Goal: Task Accomplishment & Management: Use online tool/utility

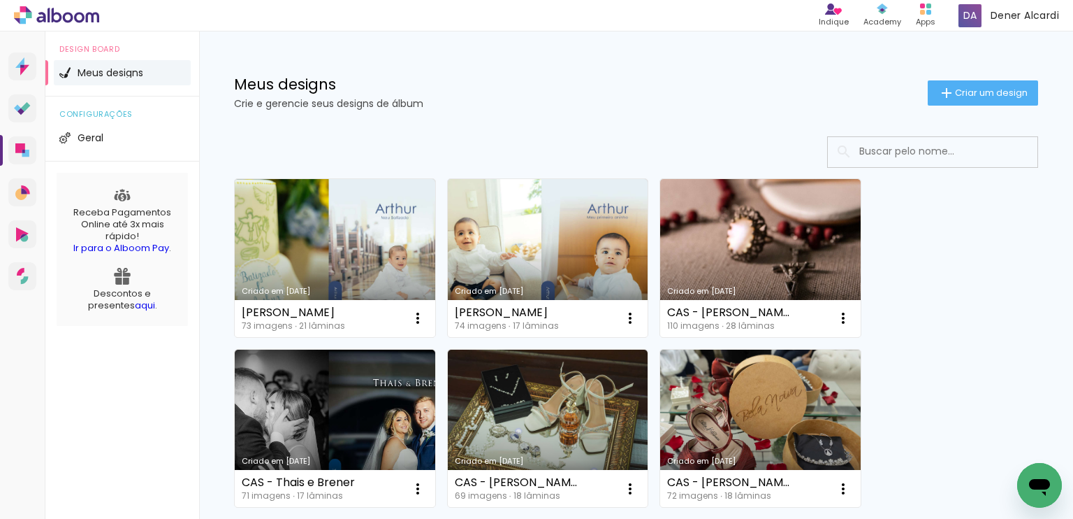
click at [102, 75] on span "Meus designs" at bounding box center [111, 73] width 66 height 10
click at [97, 68] on span "Meus designs" at bounding box center [111, 73] width 66 height 10
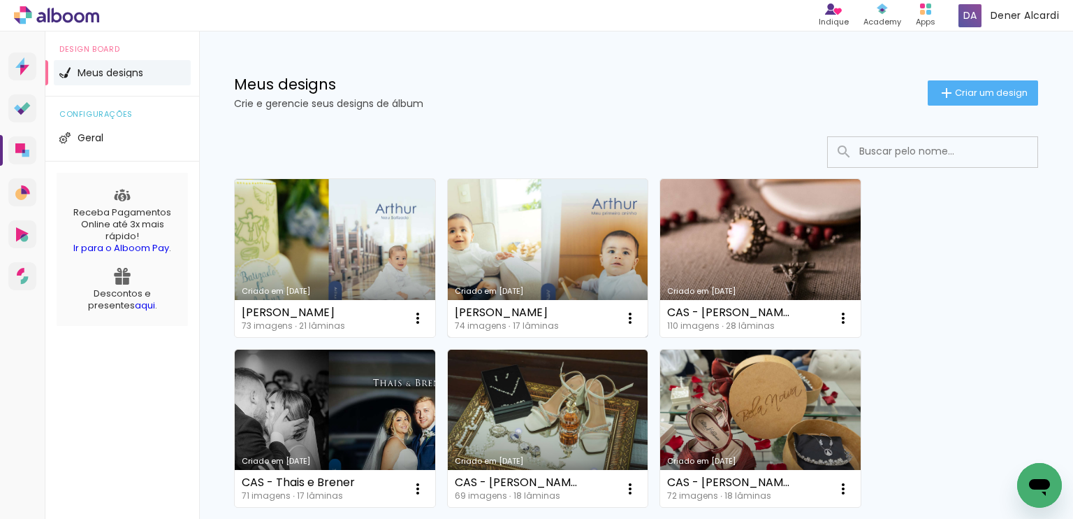
click at [585, 248] on link "Criado em [DATE]" at bounding box center [548, 258] width 201 height 158
